Goal: Task Accomplishment & Management: Manage account settings

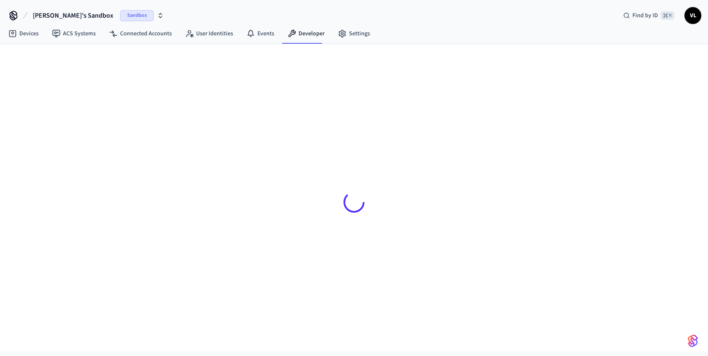
click at [264, 54] on div at bounding box center [354, 191] width 538 height 295
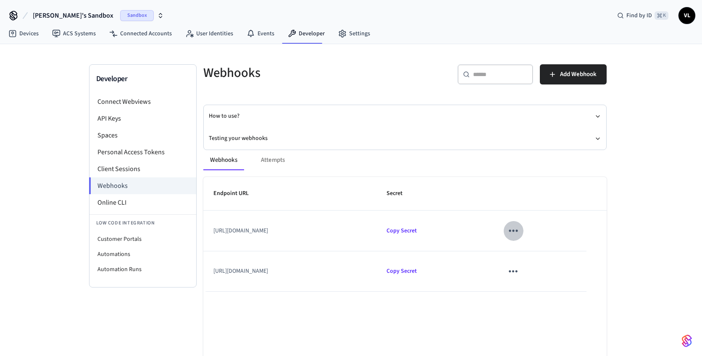
click at [520, 230] on icon "sticky table" at bounding box center [513, 230] width 13 height 13
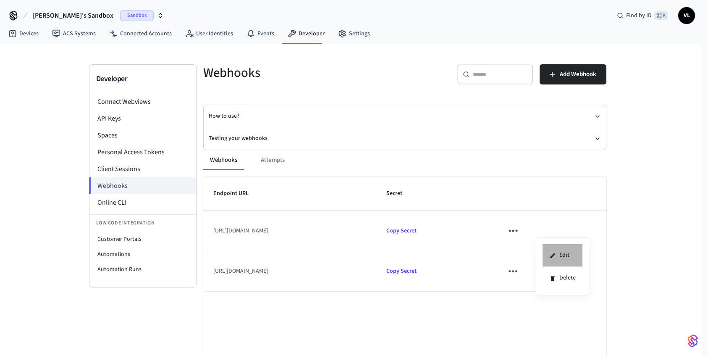
click at [558, 248] on li "Edit" at bounding box center [563, 255] width 40 height 23
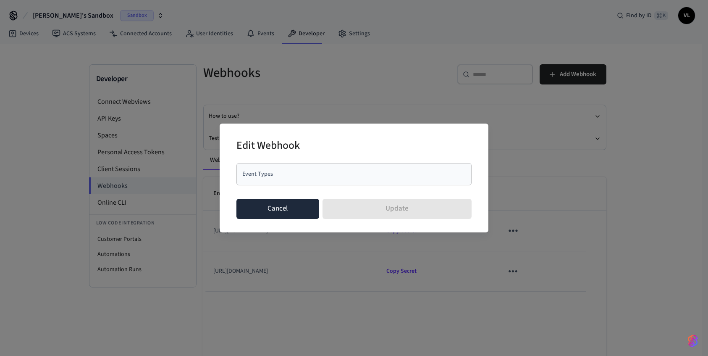
click at [271, 208] on button "Cancel" at bounding box center [278, 209] width 83 height 20
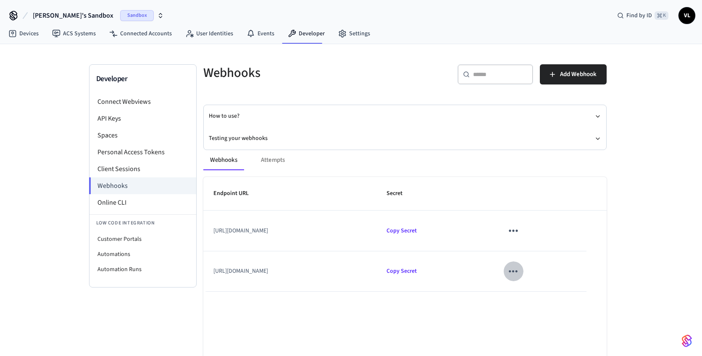
drag, startPoint x: 546, startPoint y: 269, endPoint x: 523, endPoint y: 278, distance: 24.1
click at [520, 268] on icon "sticky table" at bounding box center [513, 271] width 13 height 13
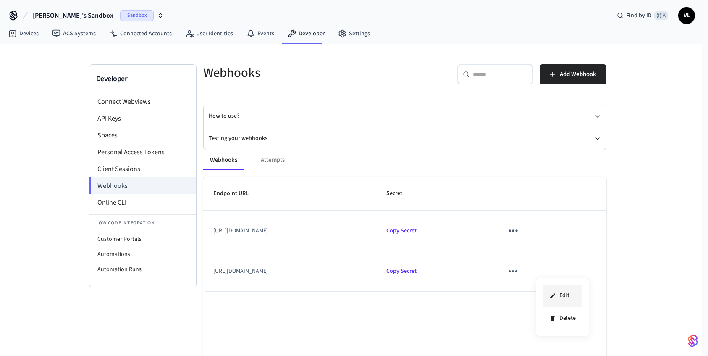
click at [567, 297] on li "Edit" at bounding box center [563, 295] width 40 height 23
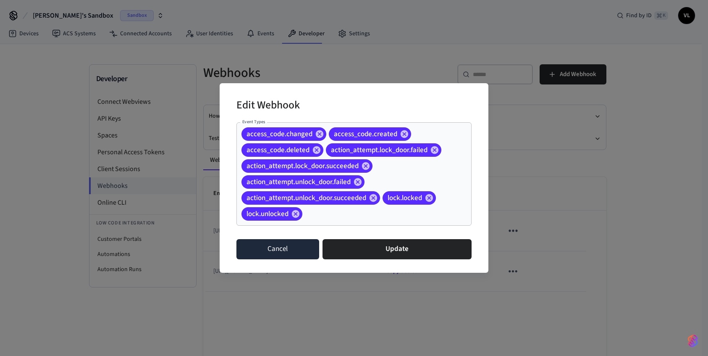
click at [288, 246] on button "Cancel" at bounding box center [278, 249] width 83 height 20
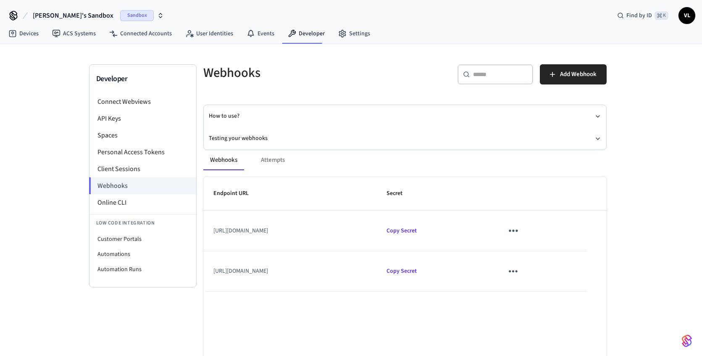
click at [520, 229] on icon "sticky table" at bounding box center [513, 230] width 13 height 13
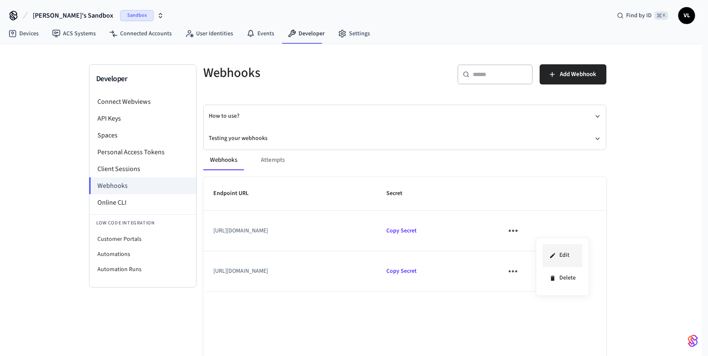
click at [551, 245] on li "Edit" at bounding box center [563, 255] width 40 height 23
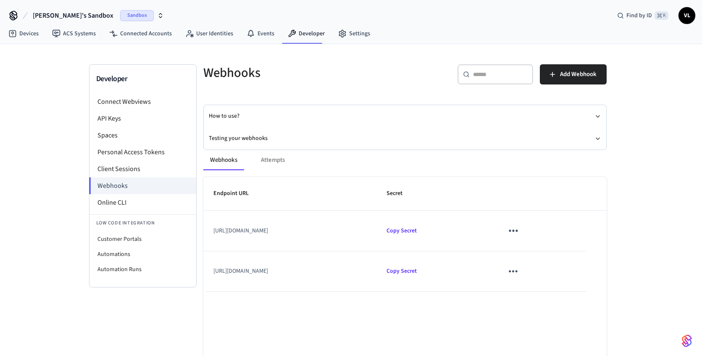
click at [520, 226] on icon "sticky table" at bounding box center [513, 230] width 13 height 13
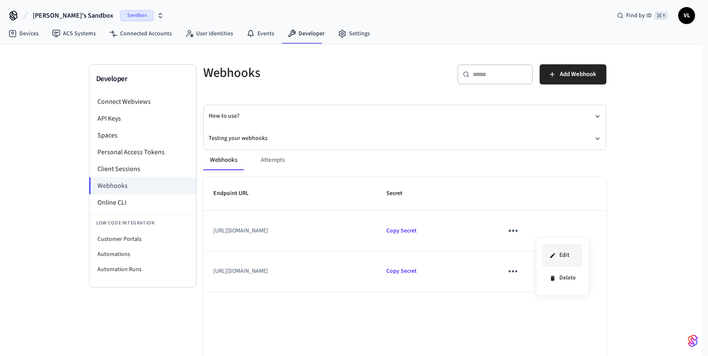
click at [550, 250] on li "Edit" at bounding box center [563, 255] width 40 height 23
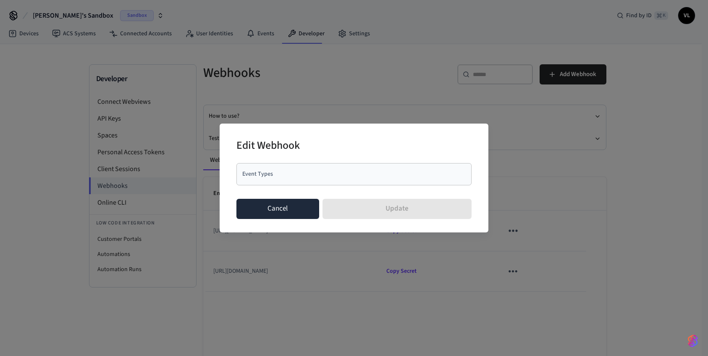
click at [266, 211] on button "Cancel" at bounding box center [278, 209] width 83 height 20
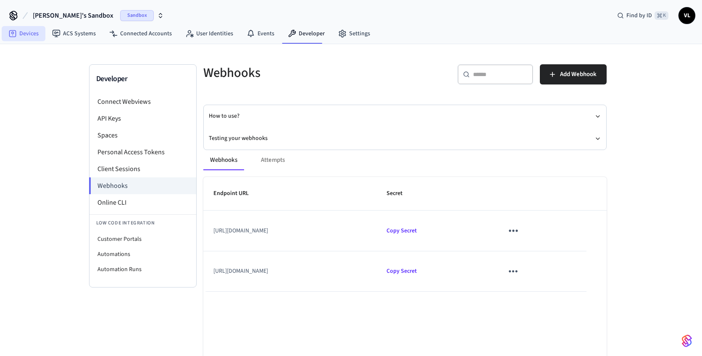
click at [33, 40] on link "Devices" at bounding box center [24, 33] width 44 height 15
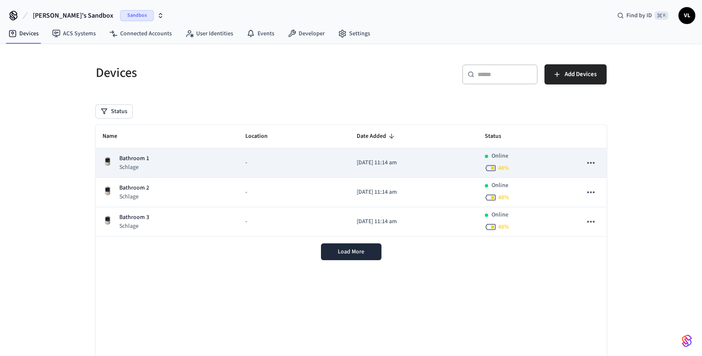
click at [183, 156] on div "Bathroom 1 Schlage" at bounding box center [168, 162] width 130 height 17
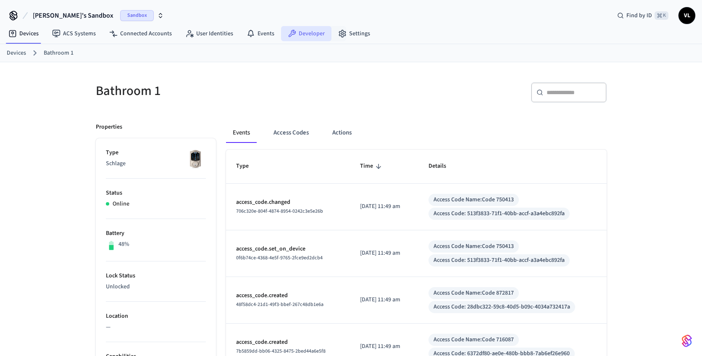
click at [291, 33] on icon at bounding box center [293, 34] width 8 height 8
